Goal: Navigation & Orientation: Find specific page/section

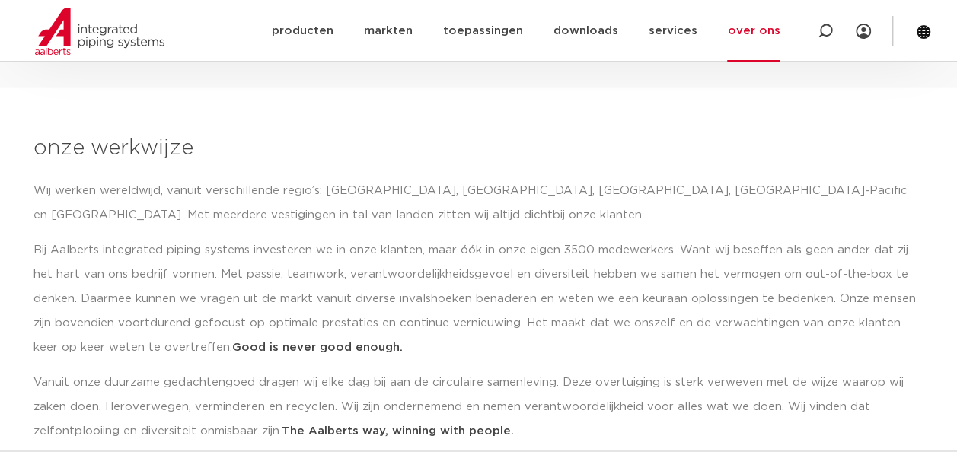
click at [288, 236] on div "Wij werken wereldwijd, vanuit verschillende regio’s: Amerika, Verenigd Koninkri…" at bounding box center [478, 311] width 890 height 265
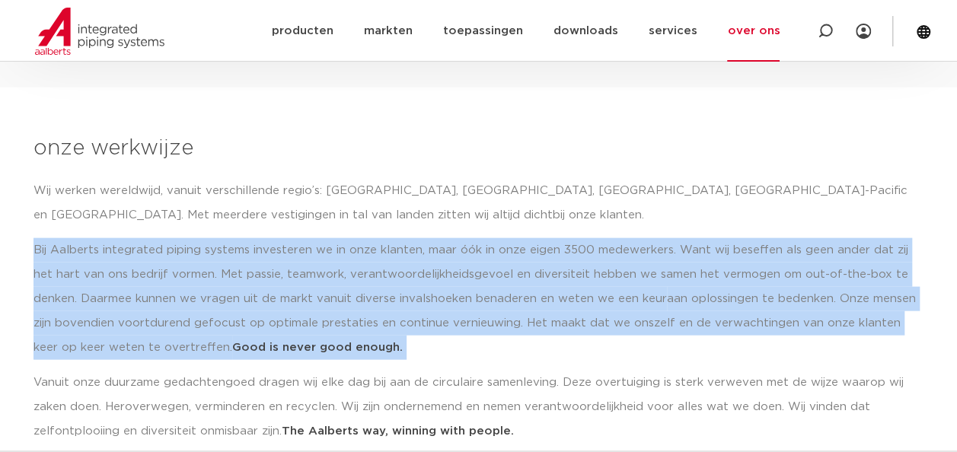
drag, startPoint x: 0, startPoint y: 0, endPoint x: 288, endPoint y: 236, distance: 372.0
click at [288, 236] on div "Wij werken wereldwijd, vanuit verschillende regio’s: Amerika, Verenigd Koninkri…" at bounding box center [478, 311] width 890 height 265
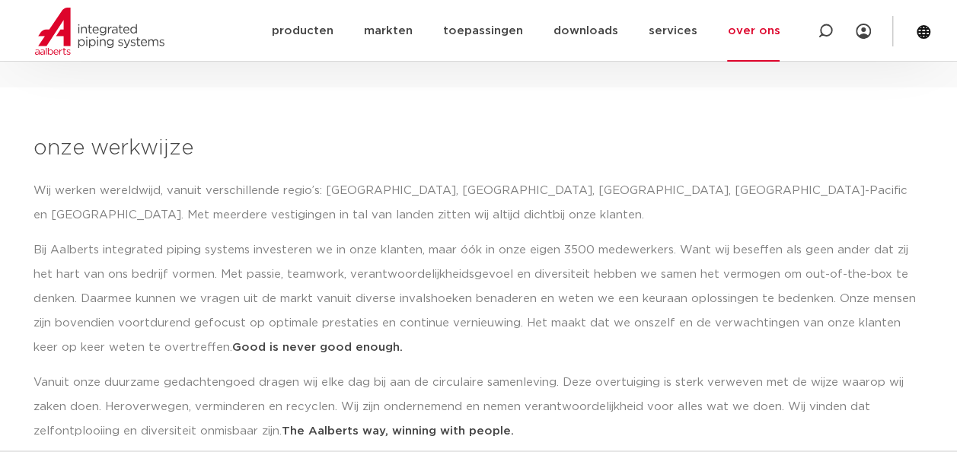
drag, startPoint x: 288, startPoint y: 236, endPoint x: 283, endPoint y: 178, distance: 58.0
click at [283, 179] on p "Wij werken wereldwijd, vanuit verschillende regio’s: Amerika, Verenigd Koninkri…" at bounding box center [478, 203] width 890 height 49
click at [250, 205] on p "Wij werken wereldwijd, vanuit verschillende regio’s: Amerika, Verenigd Koninkri…" at bounding box center [478, 203] width 890 height 49
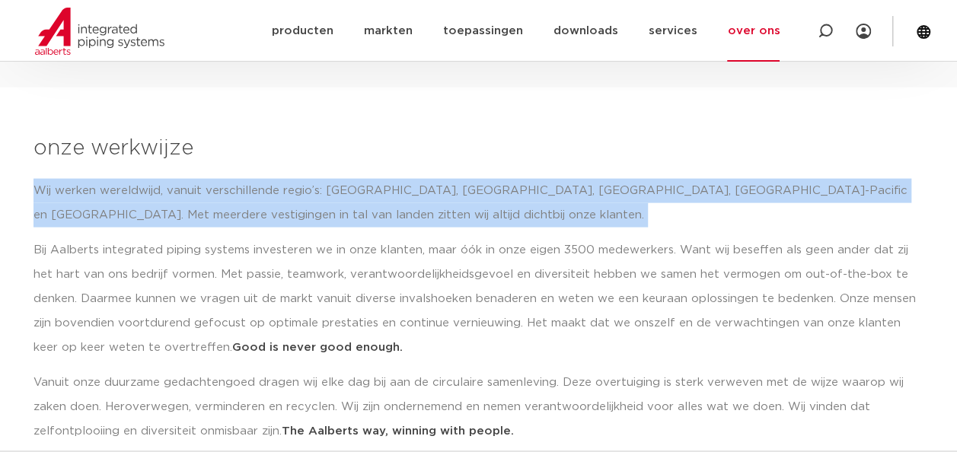
click at [250, 205] on p "Wij werken wereldwijd, vanuit verschillende regio’s: Amerika, Verenigd Koninkri…" at bounding box center [478, 203] width 890 height 49
drag, startPoint x: 250, startPoint y: 205, endPoint x: 274, endPoint y: 288, distance: 85.7
click at [274, 288] on p "Bij Aalberts integrated piping systems investeren we in onze klanten, maar óók …" at bounding box center [478, 299] width 890 height 122
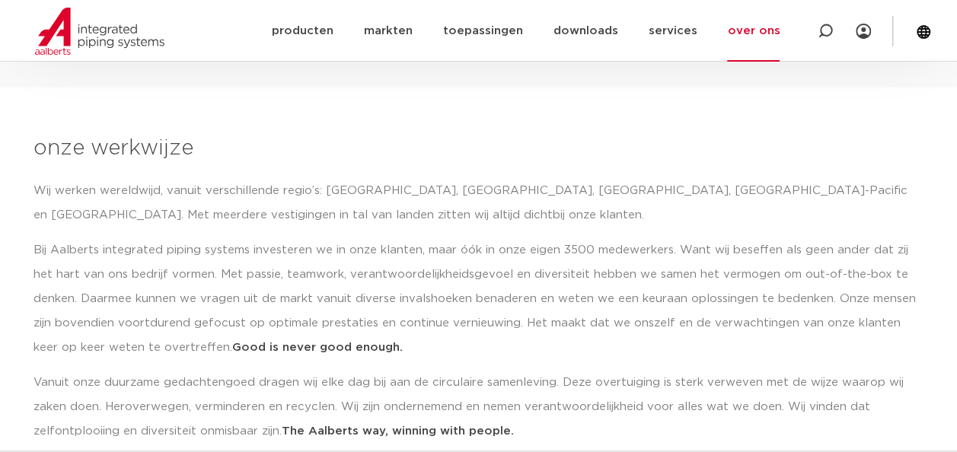
click at [68, 12] on img at bounding box center [99, 31] width 129 height 47
